Goal: Find specific page/section: Find specific page/section

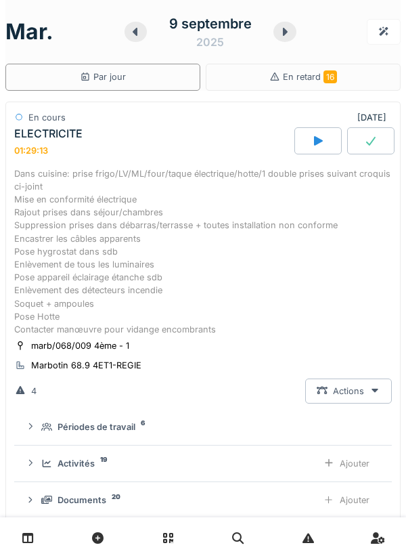
click at [279, 35] on icon at bounding box center [285, 31] width 14 height 11
click at [279, 37] on div at bounding box center [284, 32] width 23 height 20
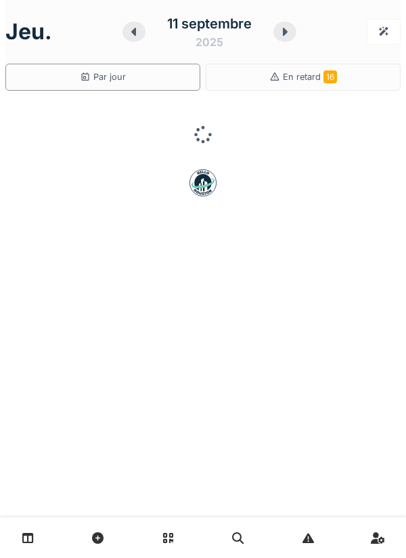
click at [286, 37] on icon at bounding box center [285, 31] width 14 height 11
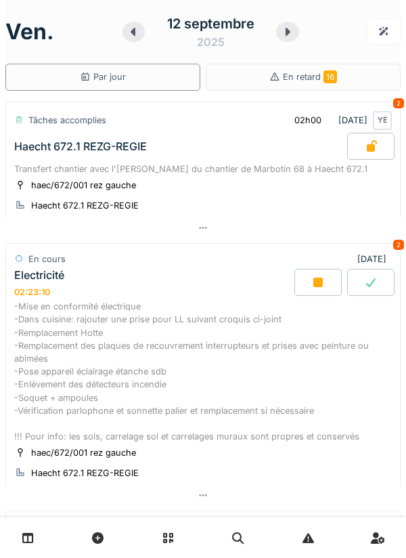
click at [313, 284] on icon at bounding box center [317, 282] width 9 height 9
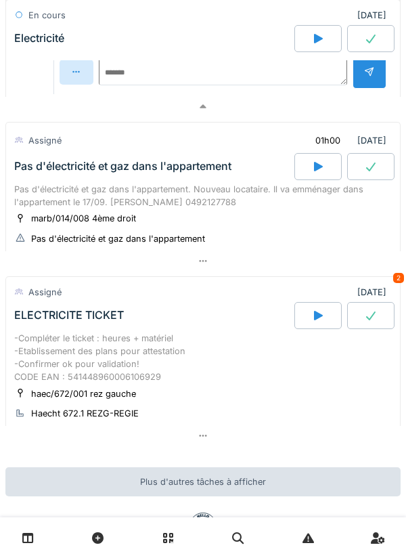
scroll to position [864, 0]
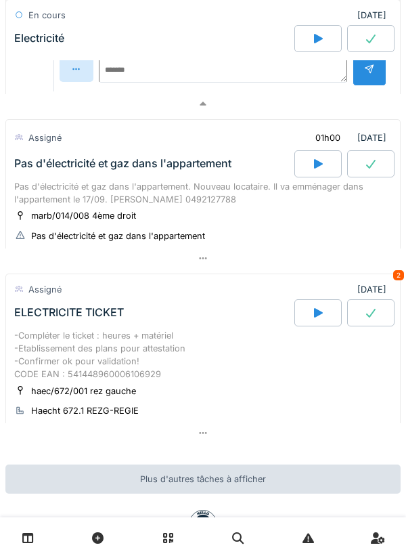
click at [306, 172] on div at bounding box center [317, 163] width 47 height 27
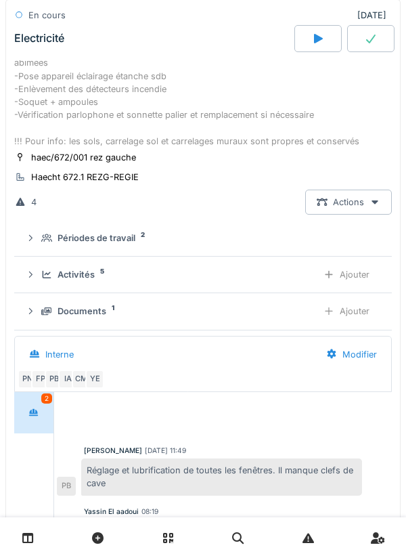
scroll to position [301, 0]
click at [344, 310] on div "Ajouter" at bounding box center [346, 311] width 69 height 25
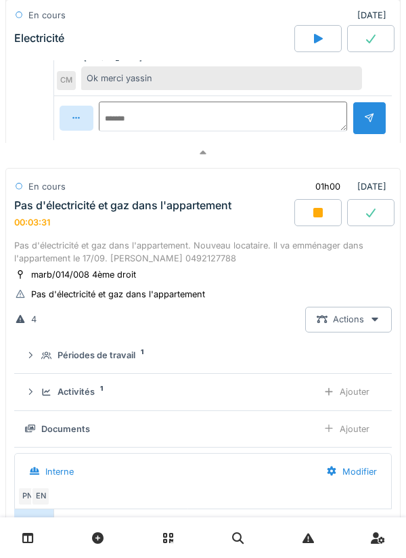
scroll to position [817, 0]
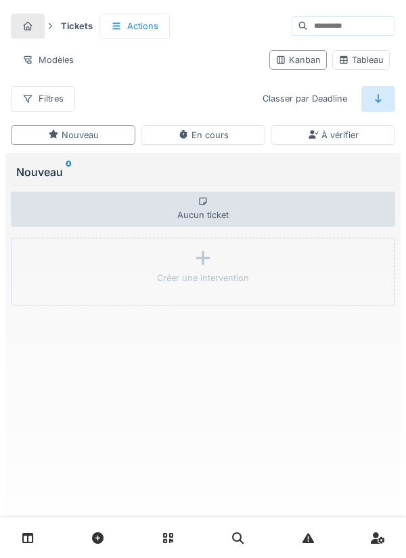
click at [33, 535] on icon at bounding box center [28, 538] width 12 height 12
